Goal: Task Accomplishment & Management: Use online tool/utility

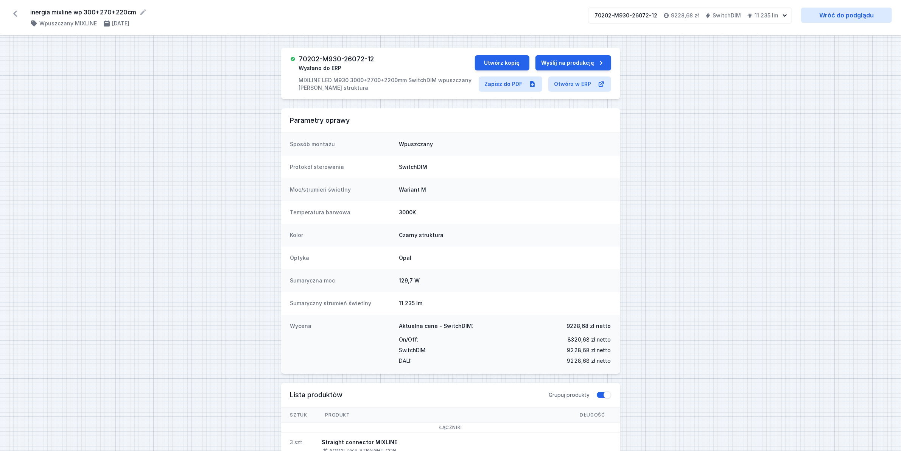
click at [12, 12] on icon at bounding box center [15, 14] width 12 height 12
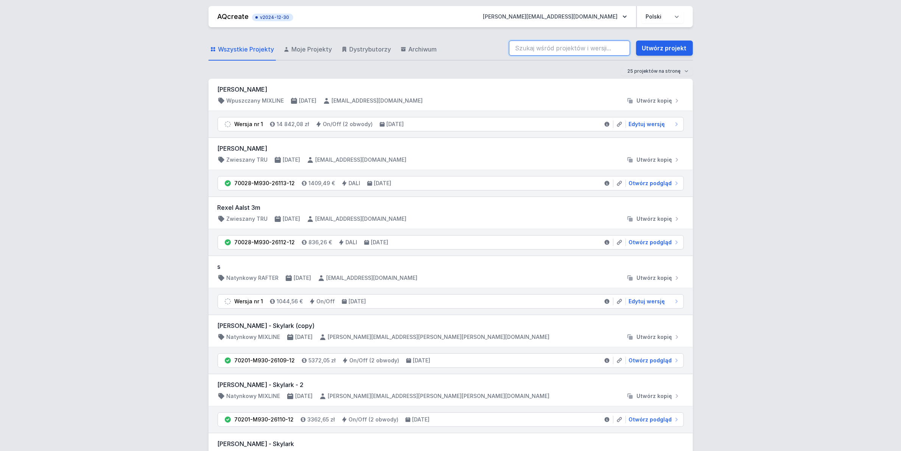
click at [611, 51] on input "search" at bounding box center [569, 47] width 121 height 15
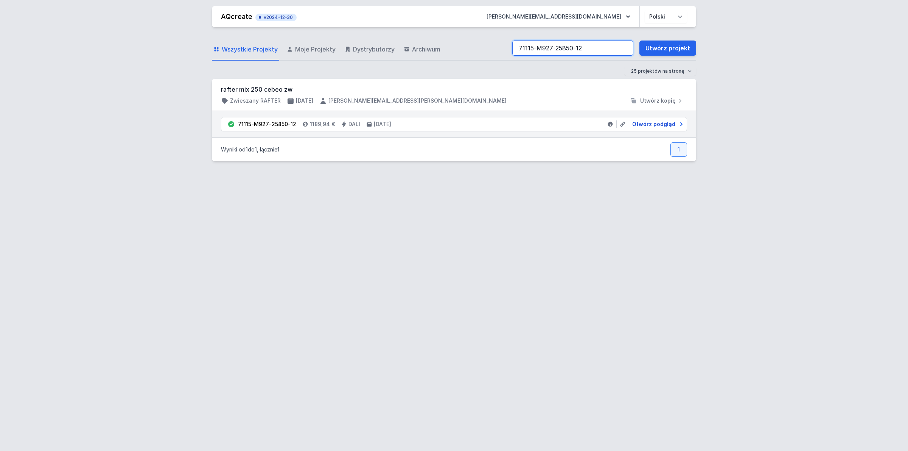
type input "71115-M927-25850-12"
click at [646, 121] on span "Otwórz podgląd" at bounding box center [653, 124] width 43 height 8
select select "M"
select select "4"
select select "2"
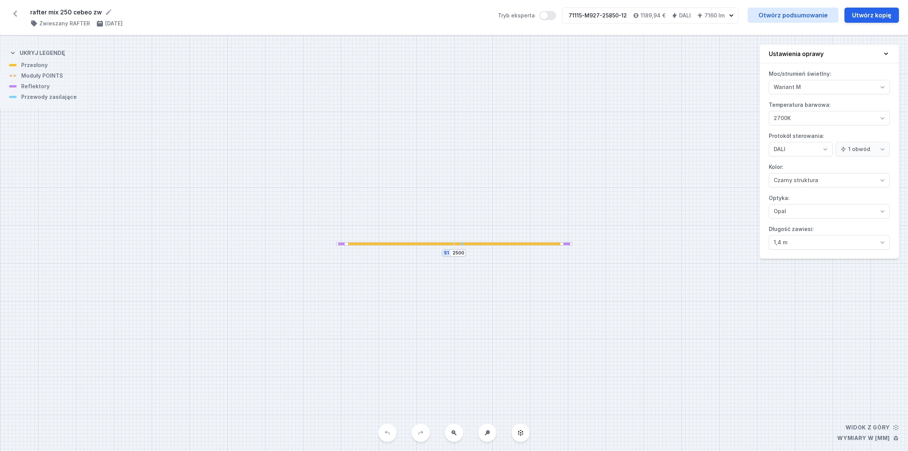
click at [801, 7] on div "rafter mix 250 cebeo zw ( 11632 /v 1 ) Zwieszany RAFTER [DATE] Tryb eksperta 71…" at bounding box center [454, 17] width 908 height 35
click at [788, 10] on link "Otwórz podsumowanie" at bounding box center [793, 15] width 91 height 15
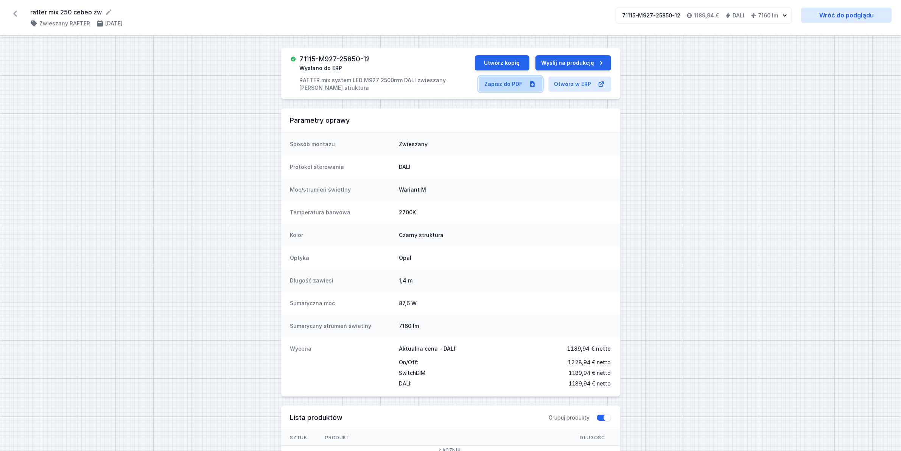
click at [515, 84] on link "Zapisz do PDF" at bounding box center [511, 83] width 64 height 15
